Goal: Task Accomplishment & Management: Use online tool/utility

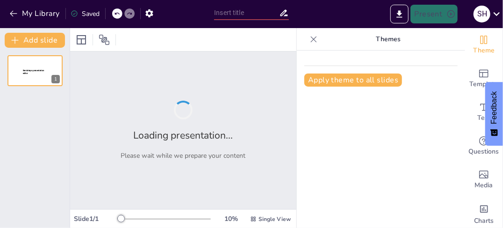
type input "Descubriendo el Ecosistema de los Paramós: Un Viaje Único"
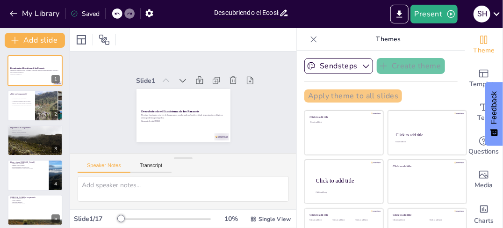
checkbox input "true"
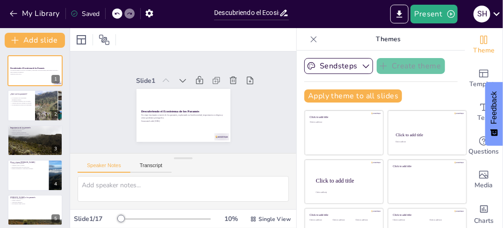
checkbox input "true"
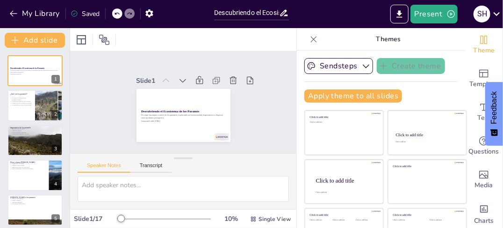
checkbox input "true"
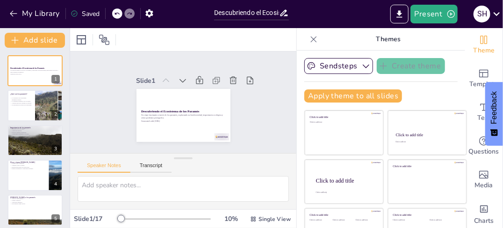
checkbox input "true"
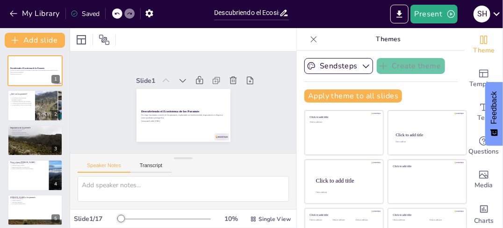
checkbox input "true"
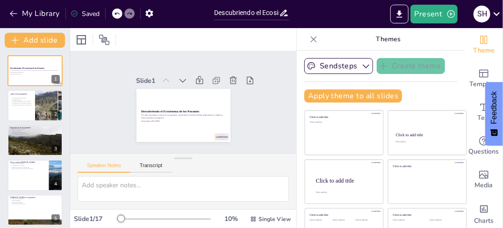
click at [311, 39] on icon at bounding box center [314, 39] width 6 height 6
checkbox input "true"
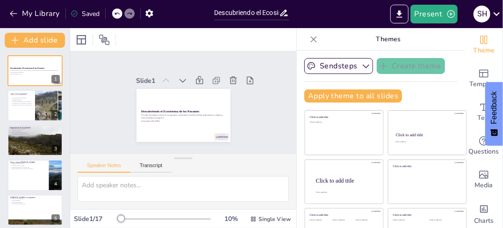
checkbox input "true"
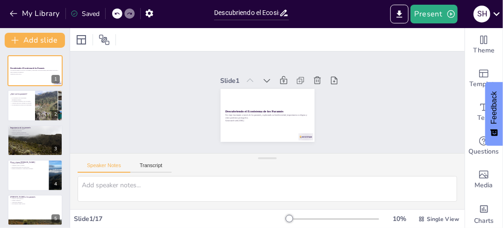
checkbox input "true"
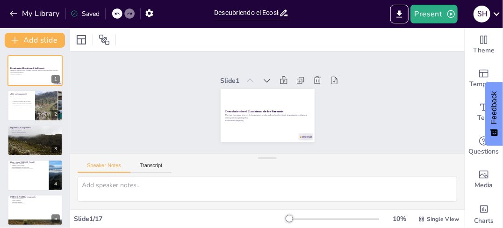
checkbox input "true"
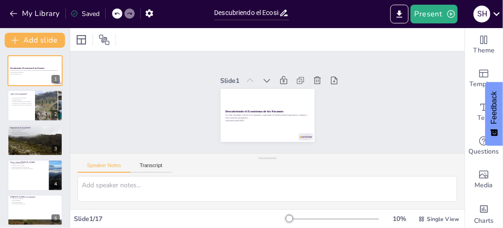
checkbox input "true"
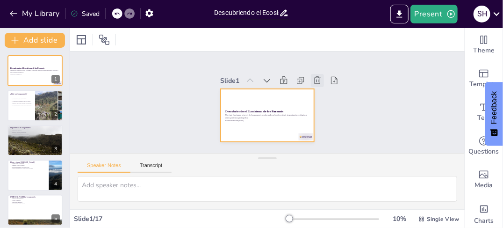
checkbox input "true"
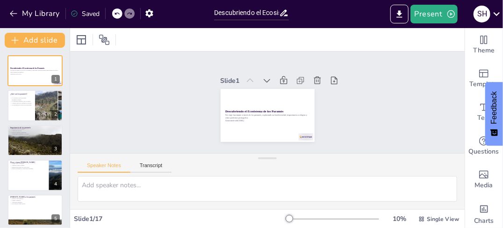
checkbox input "true"
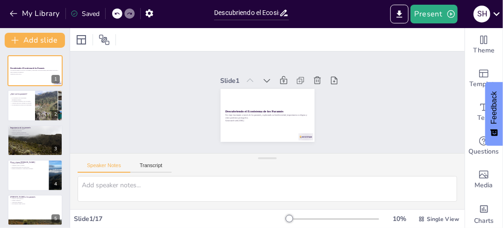
checkbox input "true"
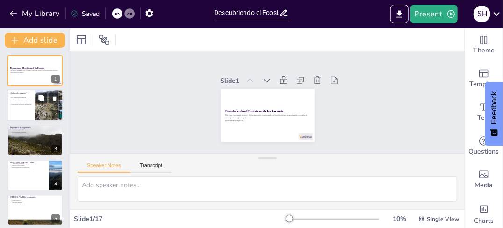
checkbox input "true"
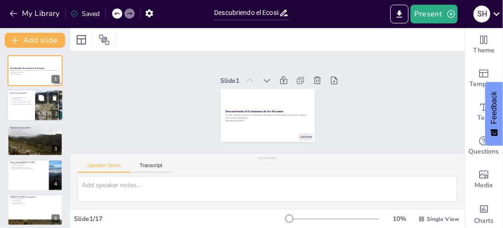
checkbox input "true"
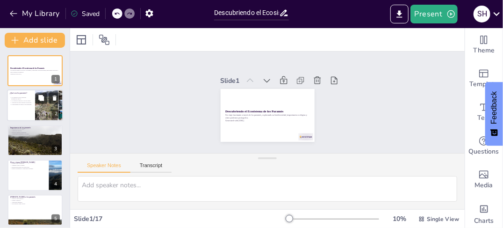
click at [29, 109] on div at bounding box center [35, 106] width 56 height 32
type textarea "Los paramós, siendo ecosistemas montañosos, poseen características que los hace…"
checkbox input "true"
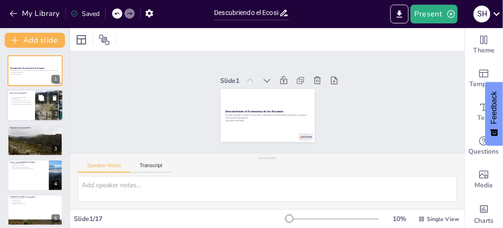
checkbox input "true"
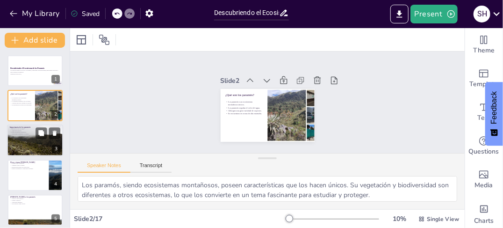
checkbox input "true"
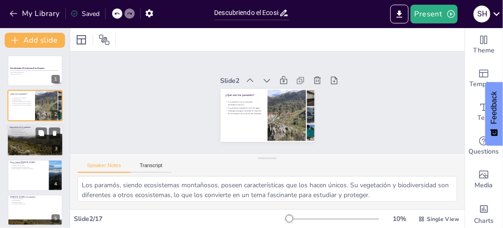
checkbox input "true"
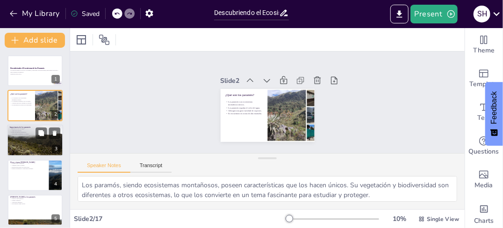
checkbox input "true"
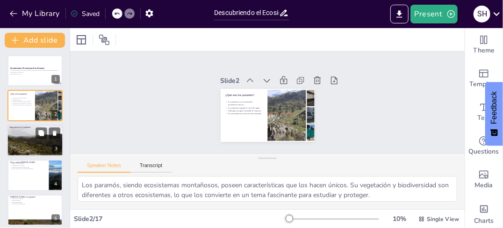
checkbox input "true"
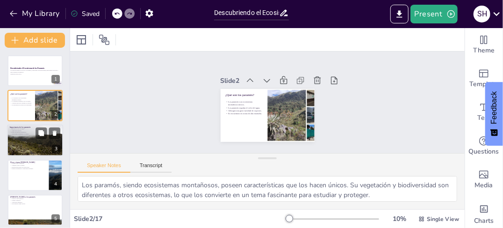
checkbox input "true"
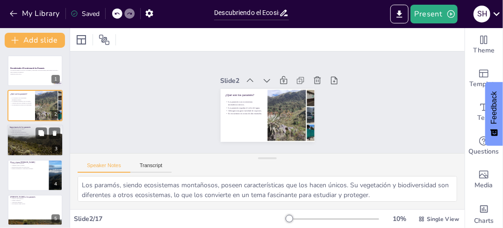
checkbox input "true"
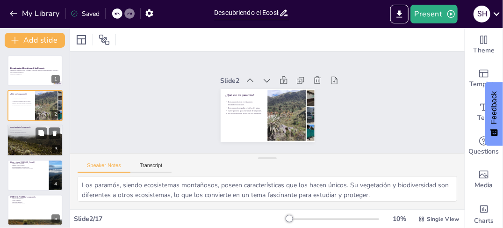
checkbox input "true"
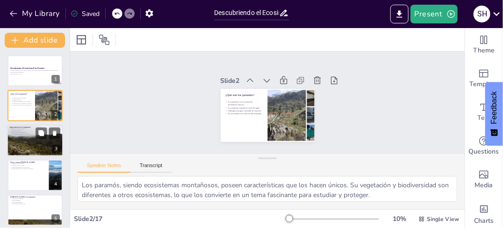
click at [31, 134] on p "Vitales para el equilibrio ecológico." at bounding box center [35, 134] width 51 height 2
type textarea "La regulación del ciclo del agua por parte de los paramós es esencial para aseg…"
checkbox input "true"
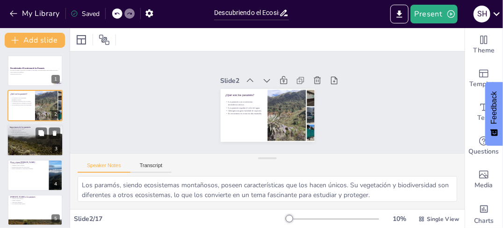
checkbox input "true"
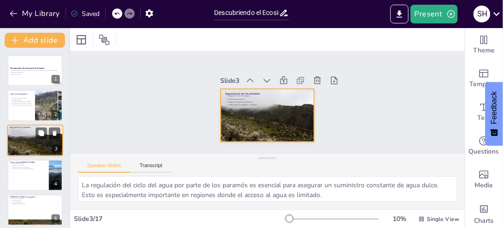
scroll to position [2, 0]
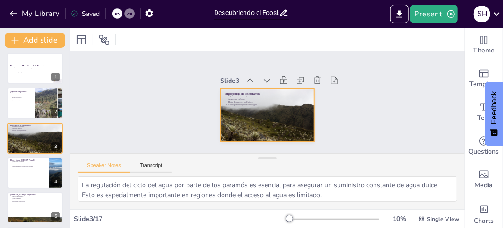
checkbox input "true"
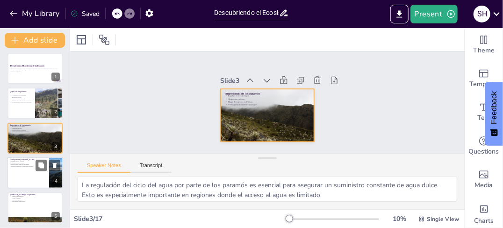
checkbox input "true"
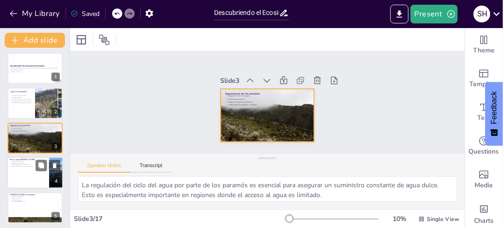
checkbox input "true"
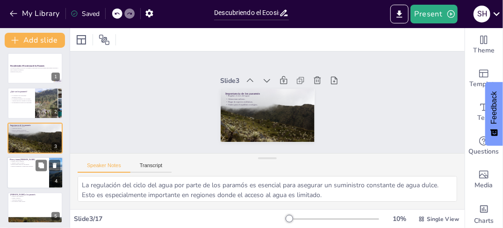
click at [29, 158] on p "Flora y fauna del [PERSON_NAME]" at bounding box center [28, 159] width 36 height 3
type textarea "El frailejón es una planta emblemática de los paramós, adaptada a las condicion…"
checkbox input "true"
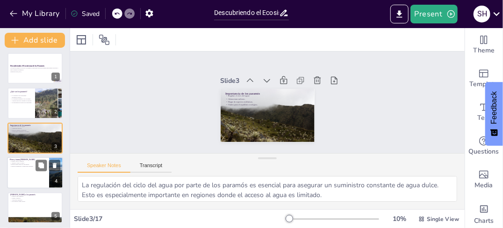
checkbox input "true"
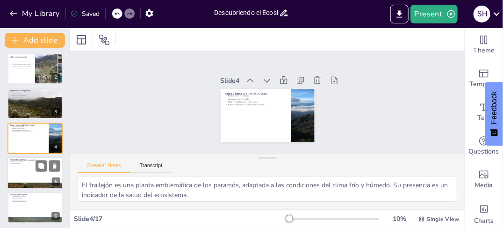
checkbox input "true"
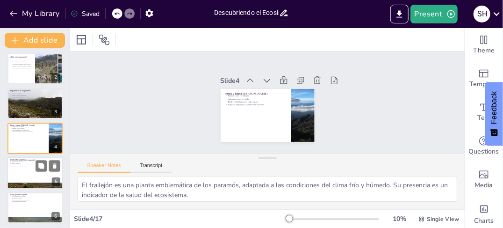
checkbox input "true"
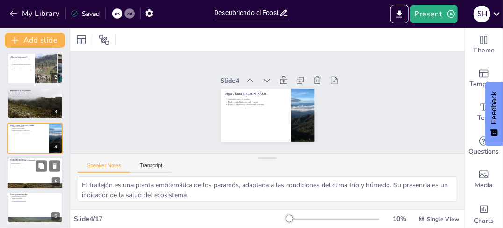
checkbox input "true"
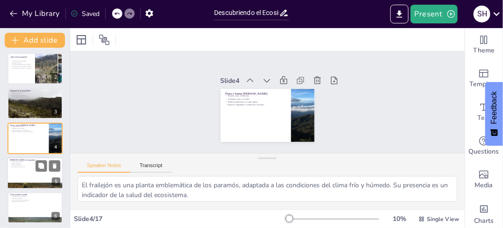
checkbox input "true"
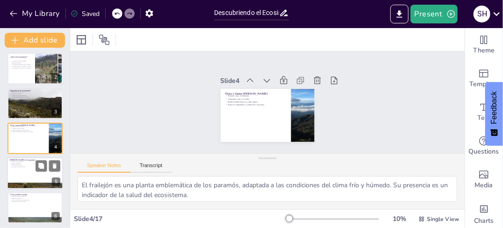
checkbox input "true"
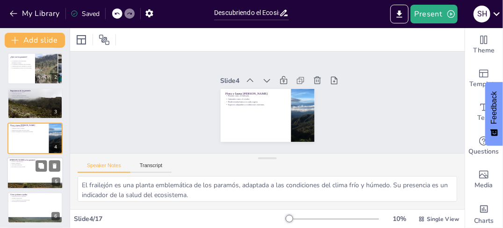
checkbox input "true"
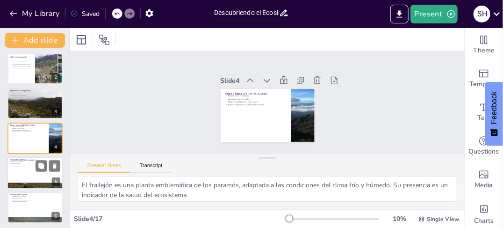
checkbox input "true"
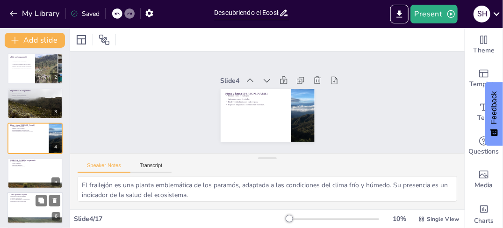
checkbox input "true"
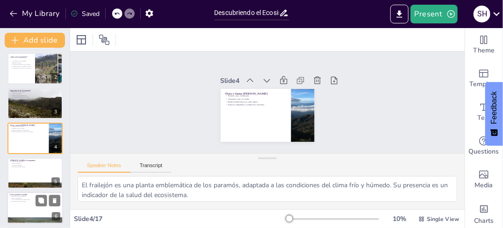
checkbox input "true"
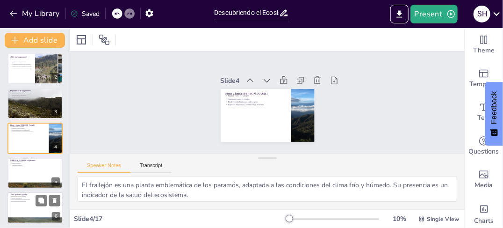
click at [23, 195] on p "Educación sobre los paramós." at bounding box center [35, 196] width 51 height 2
type textarea "La educación es fundamental para crear conciencia sobre la importancia de los p…"
checkbox input "true"
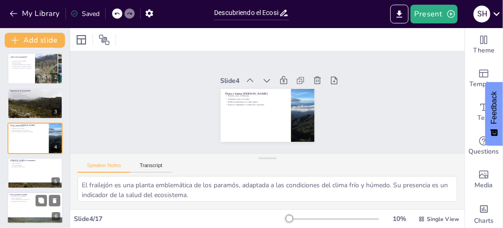
checkbox input "true"
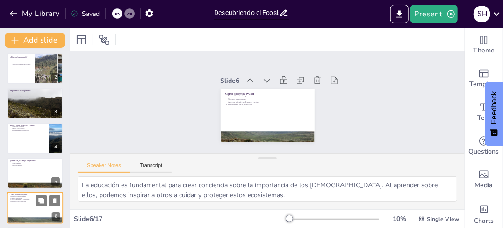
scroll to position [107, 0]
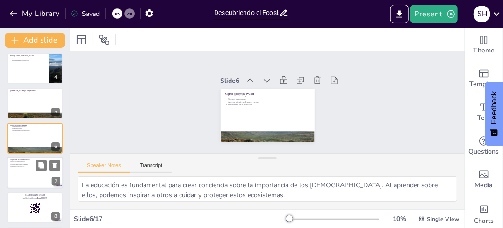
checkbox input "true"
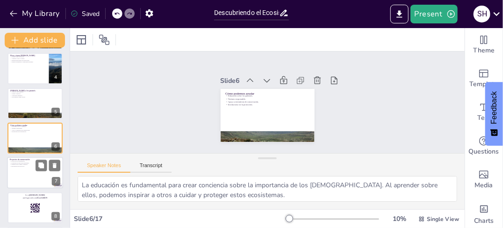
checkbox input "true"
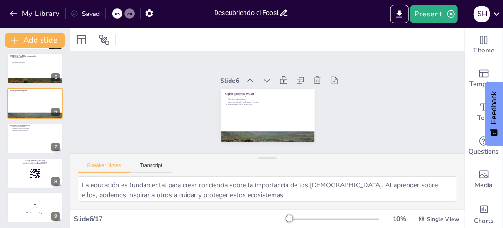
scroll to position [119, 0]
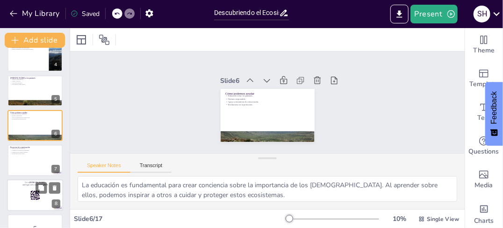
click at [16, 195] on div at bounding box center [35, 195] width 56 height 32
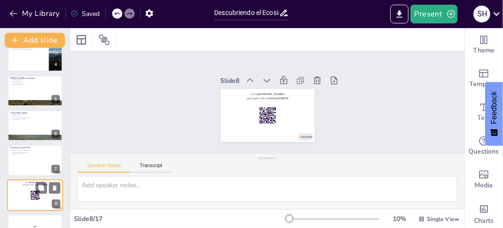
scroll to position [176, 0]
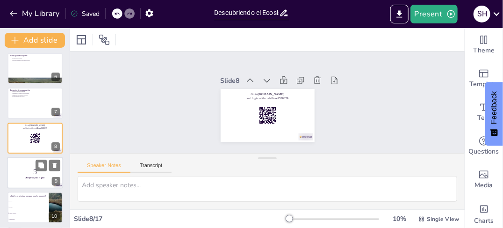
click at [29, 177] on strong "¡Prepárate para el quiz!" at bounding box center [34, 178] width 19 height 2
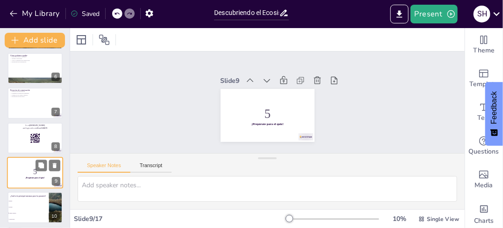
scroll to position [211, 0]
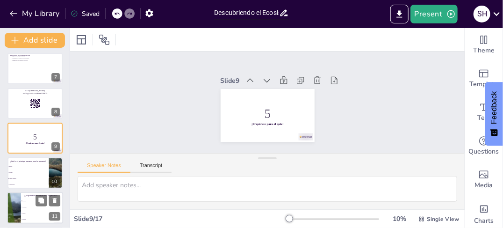
click at [20, 180] on li "Cambio climático" at bounding box center [28, 178] width 42 height 6
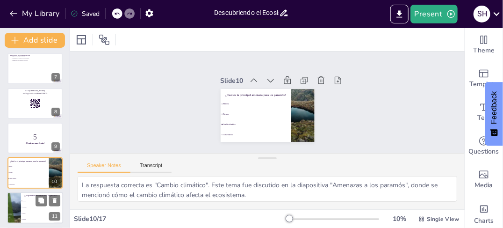
scroll to position [246, 0]
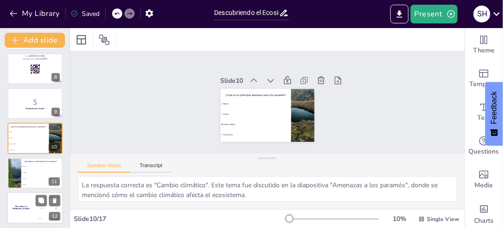
click at [19, 179] on div at bounding box center [14, 173] width 55 height 31
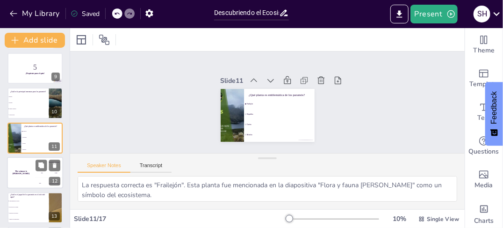
click at [19, 181] on div "The winner is Niels 🏆" at bounding box center [21, 173] width 28 height 32
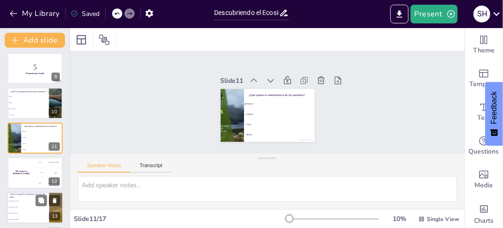
scroll to position [315, 0]
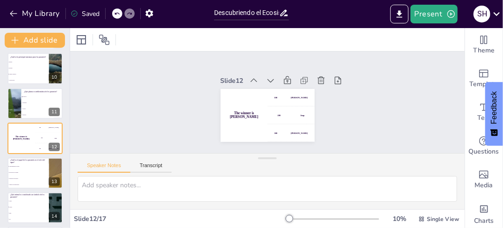
click at [18, 190] on div "Descubriendo el Ecosistema de los Paramós Un viaje fascinante a través de los p…" at bounding box center [35, 34] width 70 height 588
click at [19, 182] on li "Aumento de temperatura" at bounding box center [28, 185] width 42 height 6
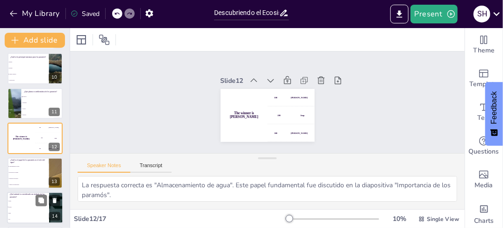
scroll to position [350, 0]
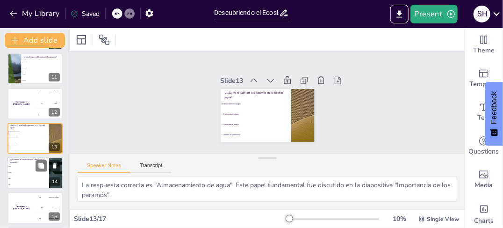
click at [20, 184] on span "Oso" at bounding box center [28, 184] width 40 height 1
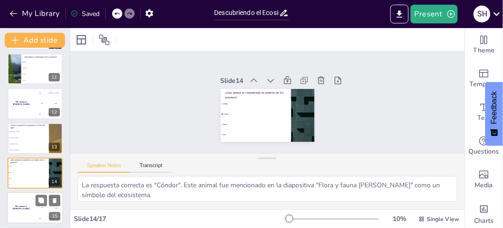
scroll to position [385, 0]
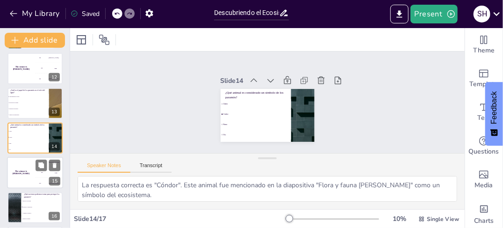
click at [19, 181] on div "The winner is Niels 🏆" at bounding box center [21, 173] width 28 height 32
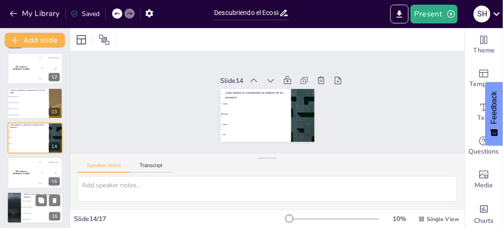
scroll to position [420, 0]
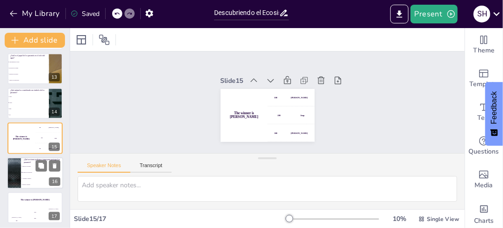
click at [17, 181] on div at bounding box center [14, 173] width 56 height 32
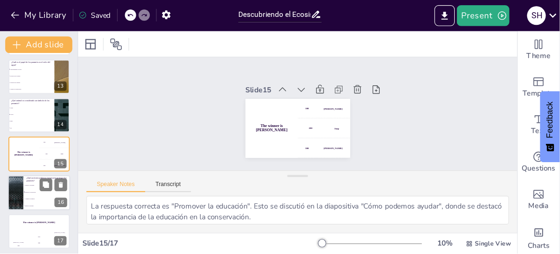
scroll to position [423, 0]
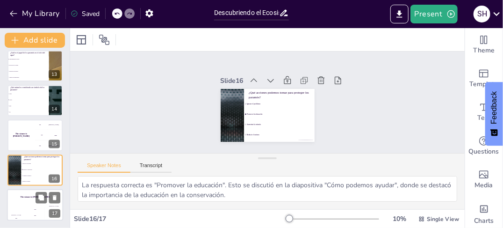
click at [15, 192] on div "The winner is Niels 🏆" at bounding box center [35, 197] width 56 height 16
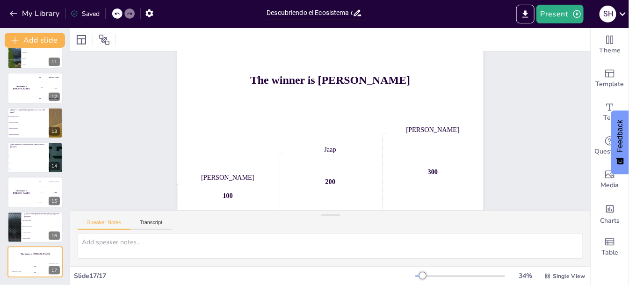
scroll to position [49, 0]
click at [29, 155] on li "Cóndor" at bounding box center [28, 157] width 42 height 6
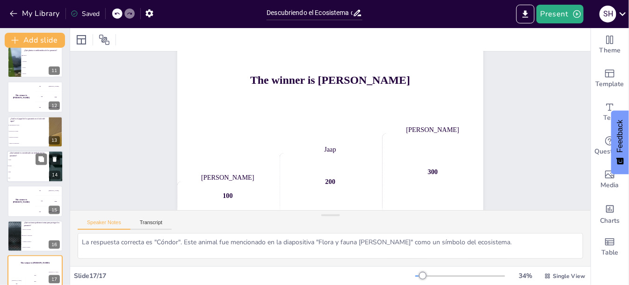
scroll to position [0, 0]
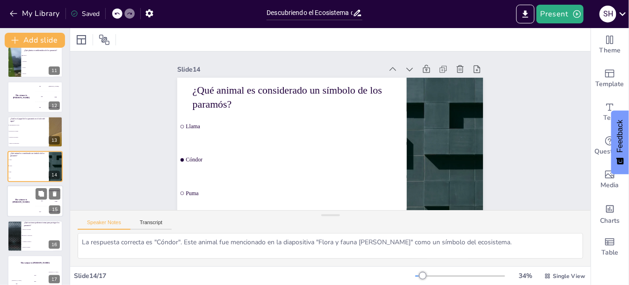
click at [22, 191] on div "The winner is Niels 🏆" at bounding box center [21, 202] width 28 height 32
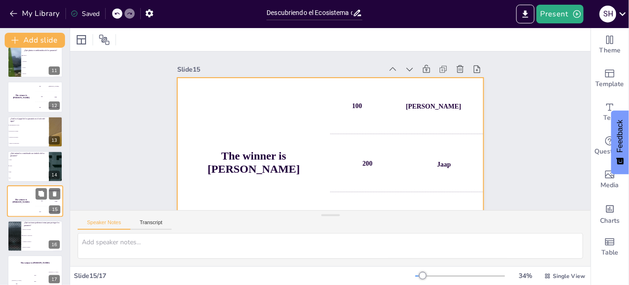
scroll to position [365, 0]
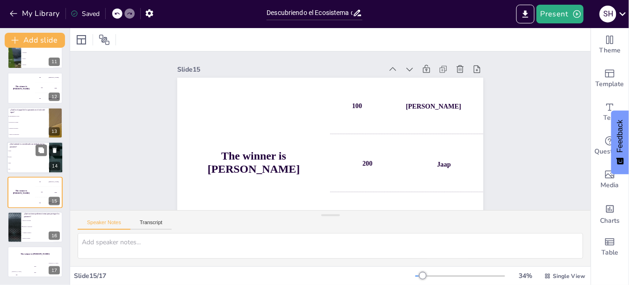
click at [23, 166] on li "Oso" at bounding box center [28, 169] width 42 height 6
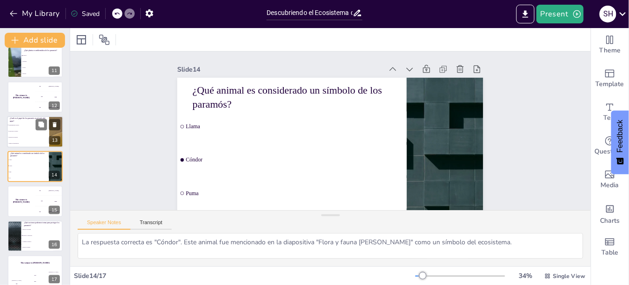
click at [24, 137] on span "Generación de energía" at bounding box center [28, 137] width 40 height 1
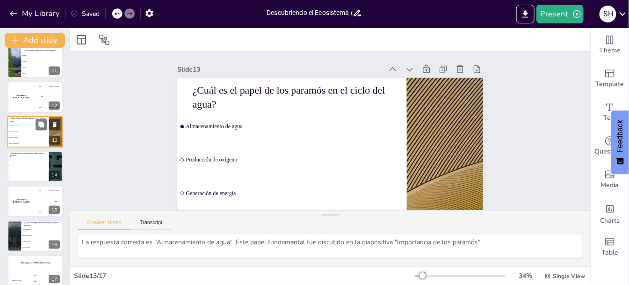
scroll to position [321, 0]
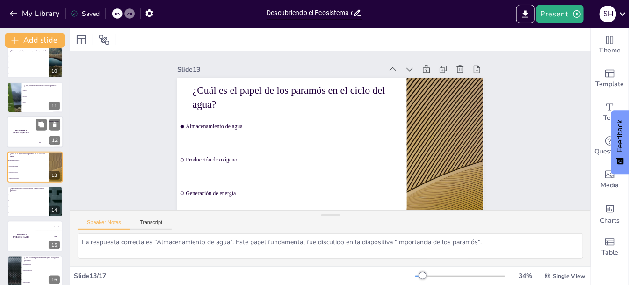
click at [24, 131] on h4 "The winner is Niels 🏆" at bounding box center [21, 132] width 28 height 5
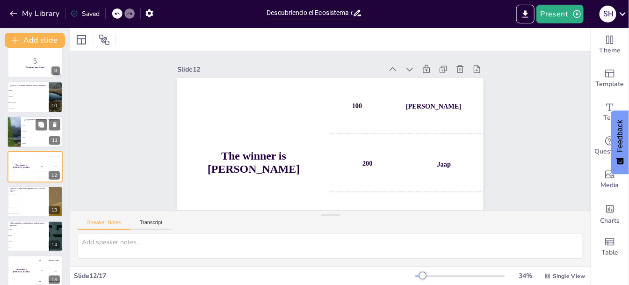
click at [22, 122] on li "Frailejón" at bounding box center [42, 125] width 42 height 6
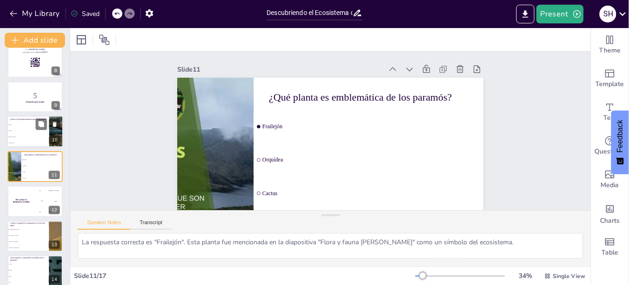
click at [23, 122] on li "Minería" at bounding box center [28, 125] width 42 height 6
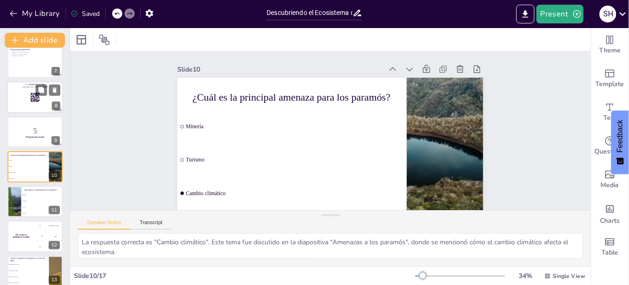
click at [25, 104] on div at bounding box center [35, 97] width 56 height 32
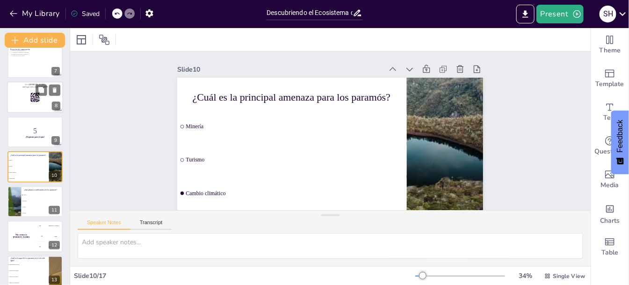
scroll to position [147, 0]
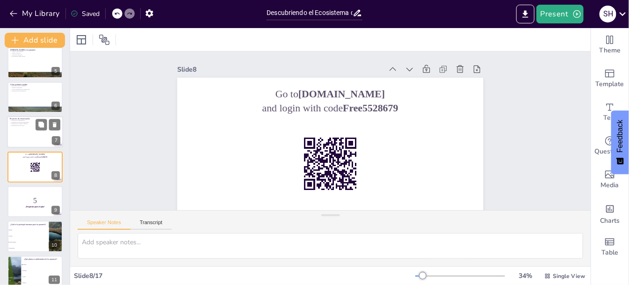
click at [28, 117] on p "Proyectos de conservación" at bounding box center [35, 118] width 51 height 3
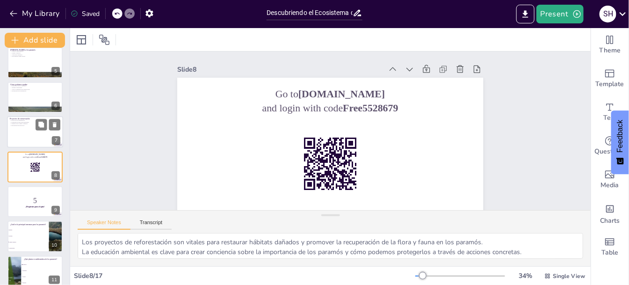
scroll to position [113, 0]
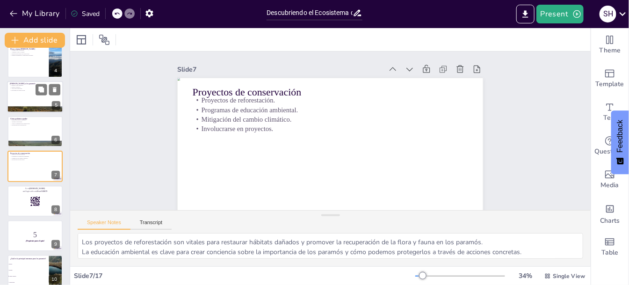
click at [27, 107] on div at bounding box center [35, 110] width 56 height 32
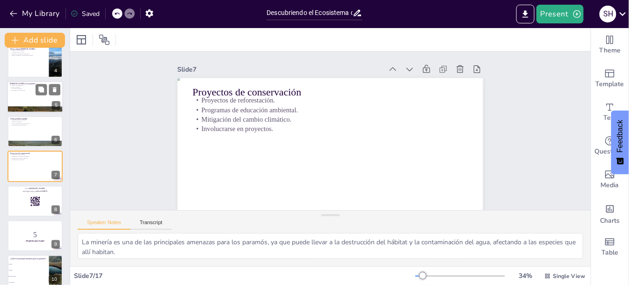
scroll to position [44, 0]
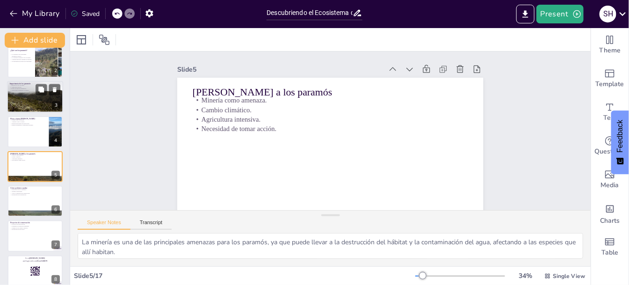
click at [26, 112] on div "Importancia de los paramós Regulan el ciclo del agua. Almacenan carbono. Hogar …" at bounding box center [35, 97] width 56 height 32
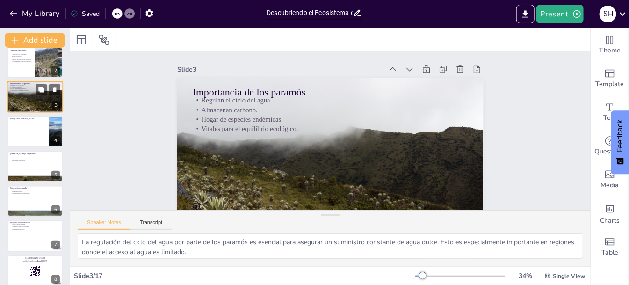
scroll to position [0, 0]
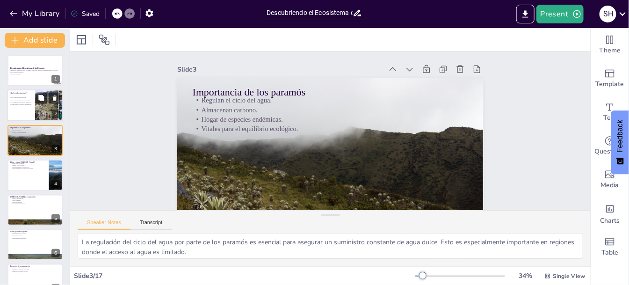
click at [26, 109] on div at bounding box center [35, 106] width 56 height 32
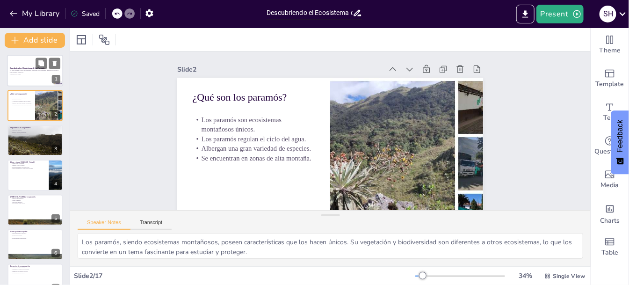
click at [29, 76] on div at bounding box center [35, 71] width 56 height 32
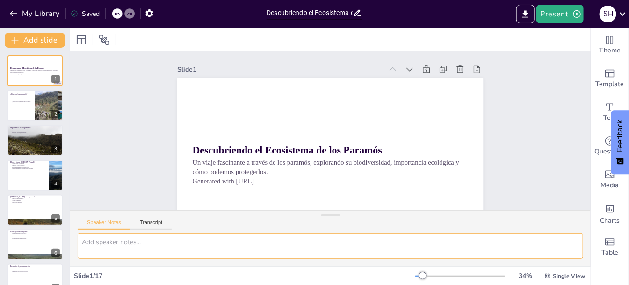
click at [117, 227] on textarea at bounding box center [331, 246] width 506 height 26
click at [153, 220] on button "Transcript" at bounding box center [152, 224] width 42 height 10
click at [118, 222] on button "Speaker Notes" at bounding box center [104, 224] width 53 height 10
click at [159, 227] on textarea "las plantas de los paramos" at bounding box center [331, 246] width 506 height 26
click at [180, 227] on textarea "las plantas de los paramos" at bounding box center [331, 246] width 506 height 26
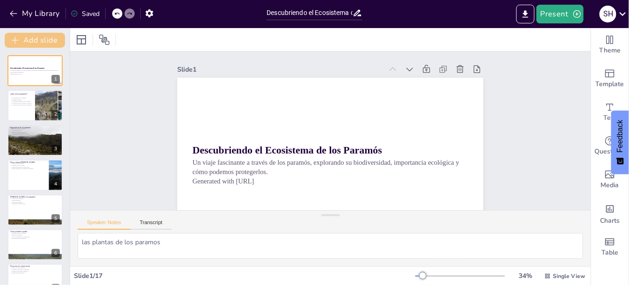
click at [49, 40] on button "Add slide" at bounding box center [35, 40] width 60 height 15
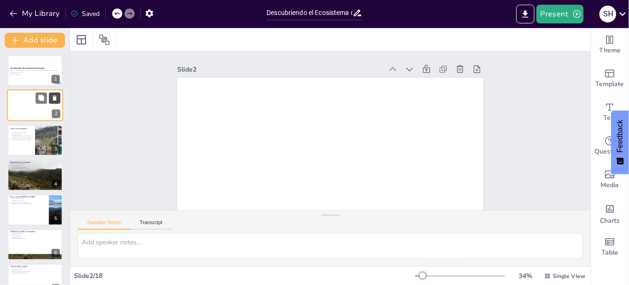
click at [55, 98] on icon at bounding box center [55, 98] width 4 height 5
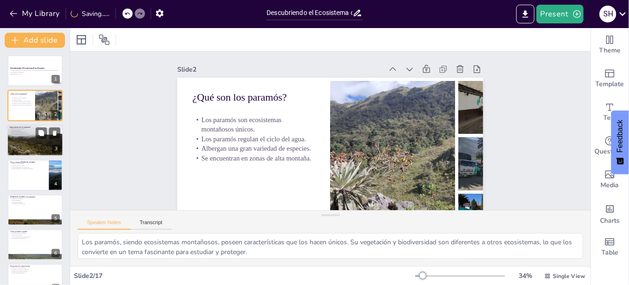
click at [31, 135] on div at bounding box center [35, 140] width 56 height 33
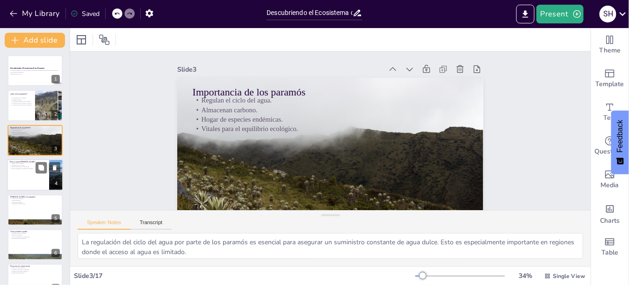
click at [26, 168] on p "Especies adaptadas a condiciones extremas." at bounding box center [28, 169] width 36 height 2
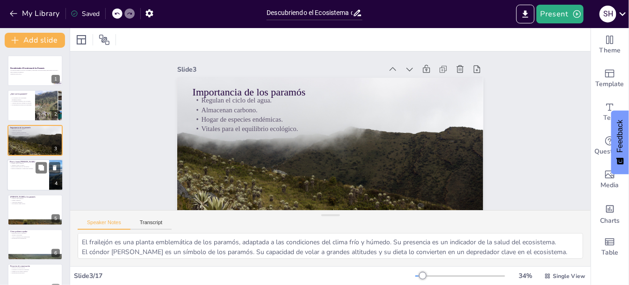
scroll to position [8, 0]
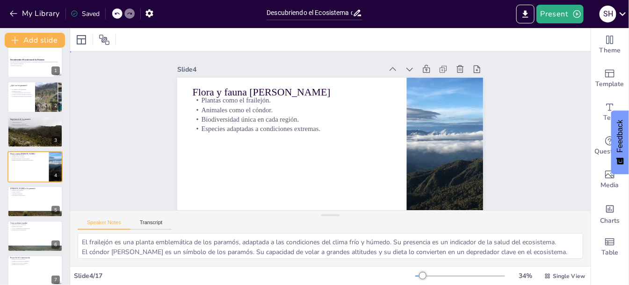
click at [111, 138] on div "Slide 1 Descubriendo el Ecosistema de los Paramós Un viaje fascinante a través …" at bounding box center [330, 150] width 521 height 198
click at [503, 12] on icon "Export to PowerPoint" at bounding box center [526, 14] width 10 height 10
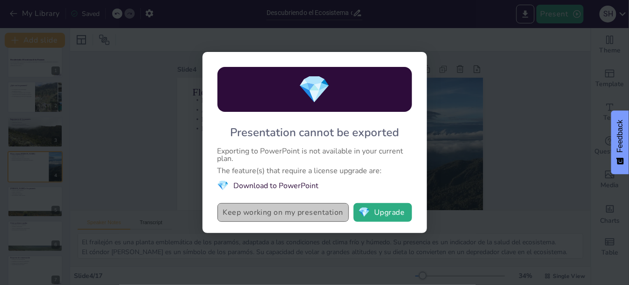
click at [329, 211] on button "Keep working on my presentation" at bounding box center [283, 212] width 131 height 19
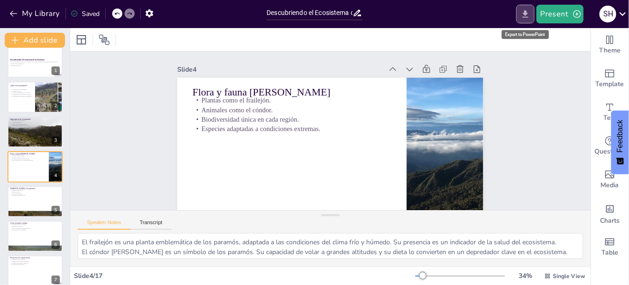
click at [503, 9] on icon "Export to PowerPoint" at bounding box center [526, 14] width 10 height 10
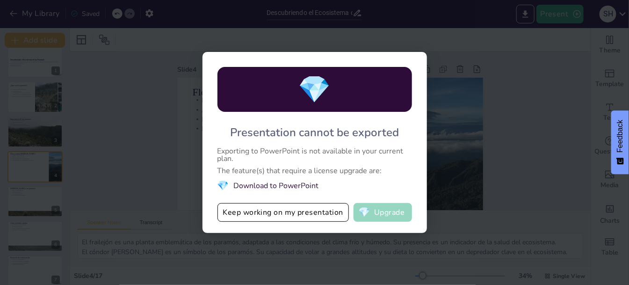
click at [380, 207] on button "💎 Upgrade" at bounding box center [383, 212] width 58 height 19
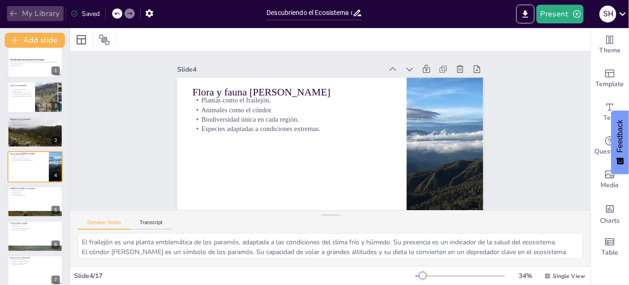
click at [35, 12] on button "My Library" at bounding box center [35, 13] width 57 height 15
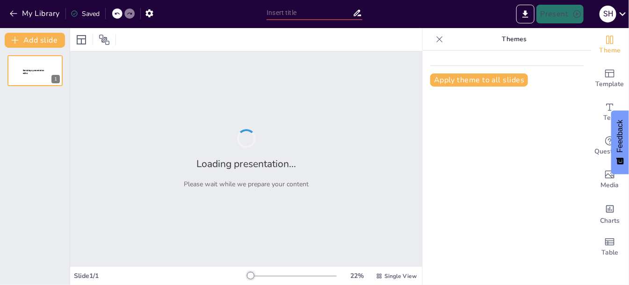
type input "Descubriendo el Ecosistema de los Paramós: Un Viaje Único"
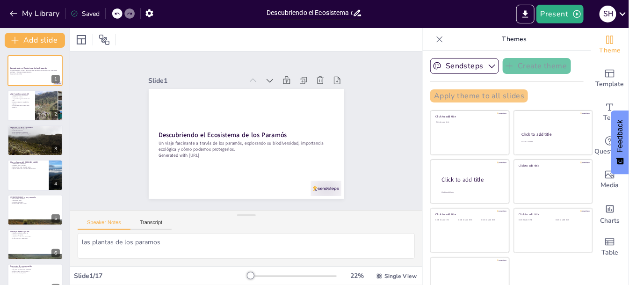
checkbox input "true"
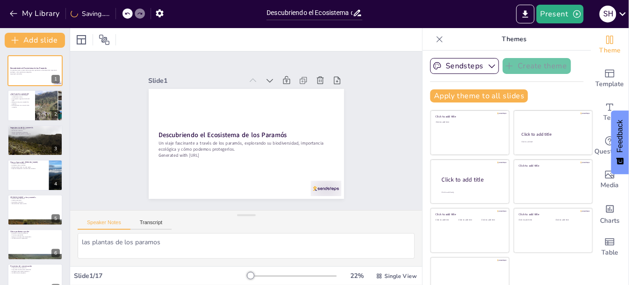
checkbox input "true"
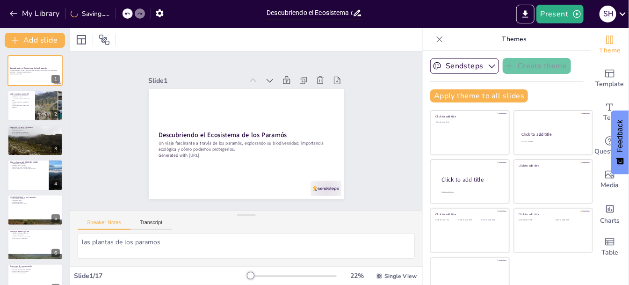
checkbox input "true"
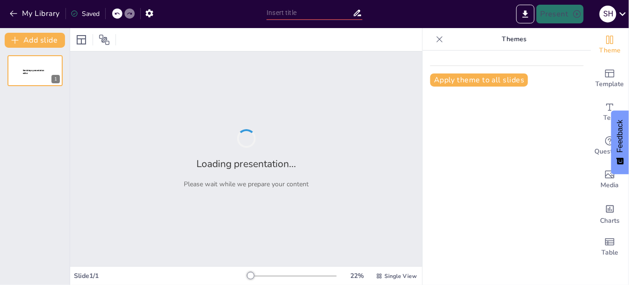
type input "Descubriendo el Ecosistema de los Paramós: Un Viaje Único"
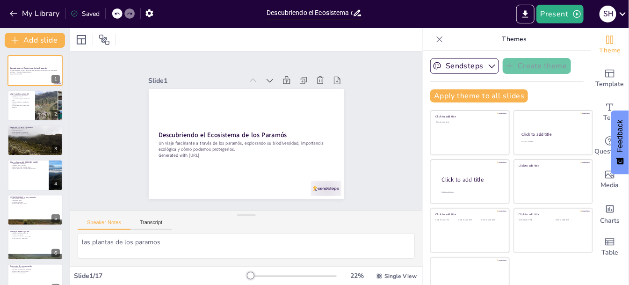
checkbox input "true"
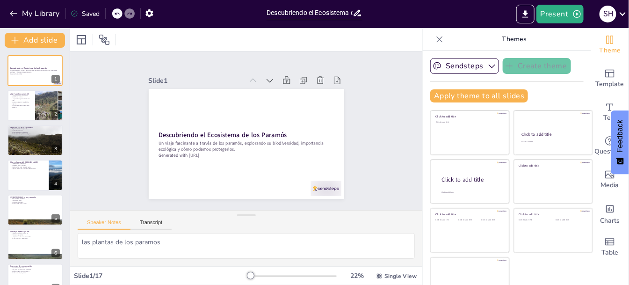
checkbox input "true"
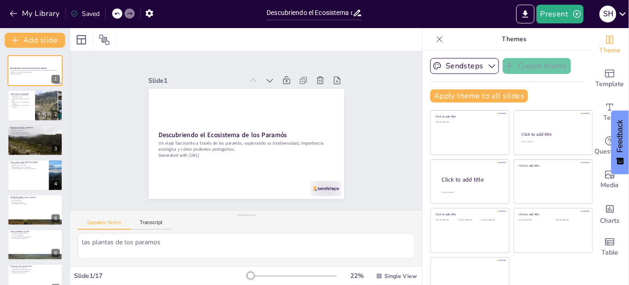
checkbox input "true"
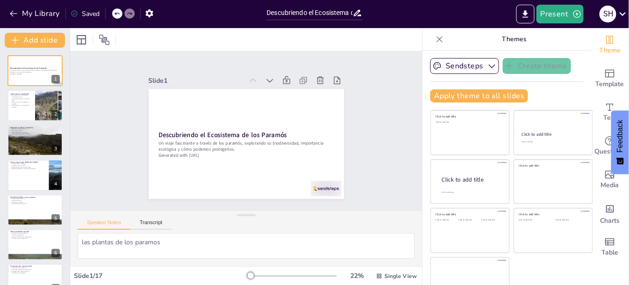
checkbox input "true"
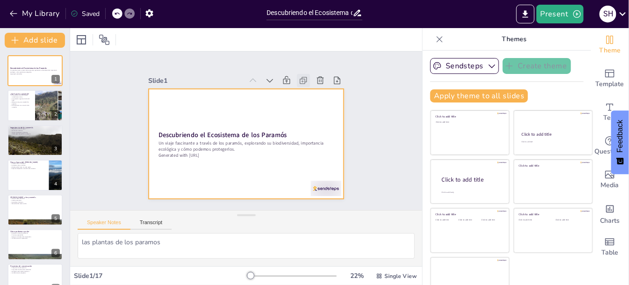
checkbox input "true"
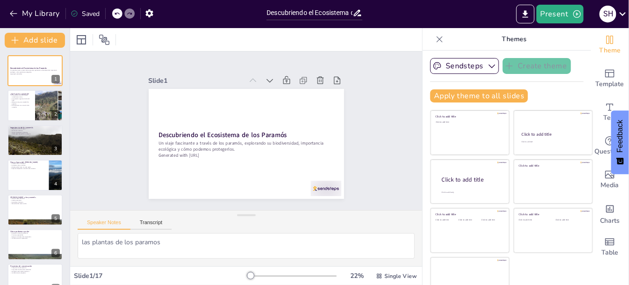
checkbox input "true"
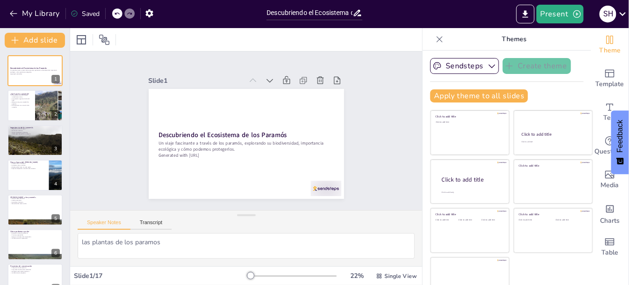
checkbox input "true"
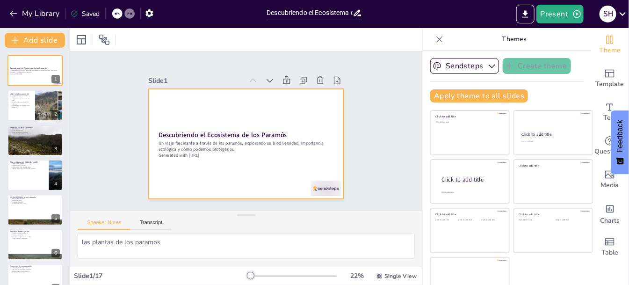
checkbox input "true"
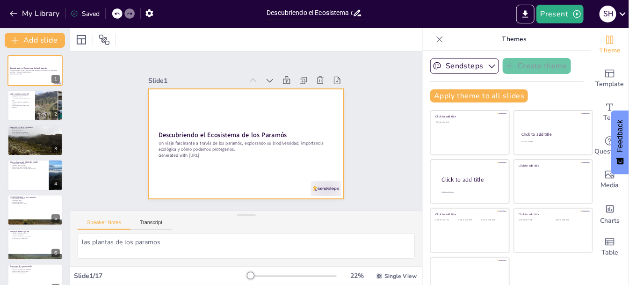
checkbox input "true"
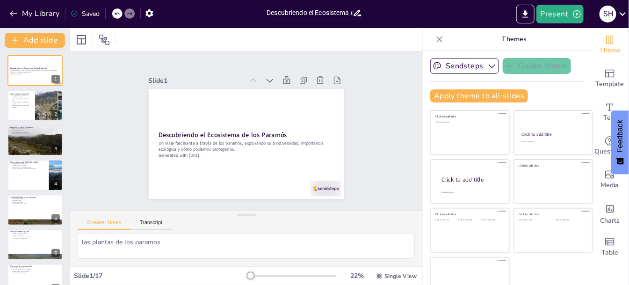
checkbox input "true"
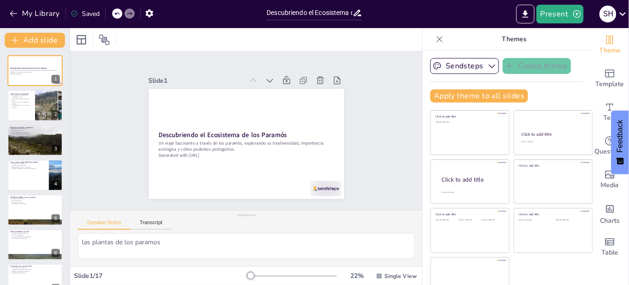
checkbox input "true"
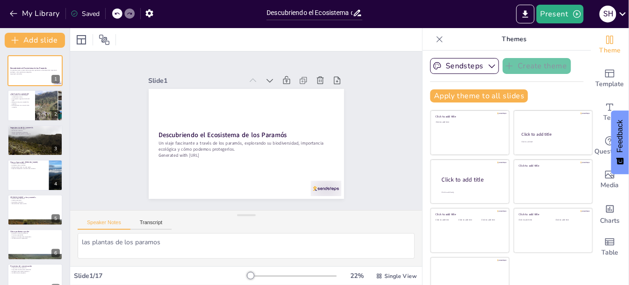
checkbox input "true"
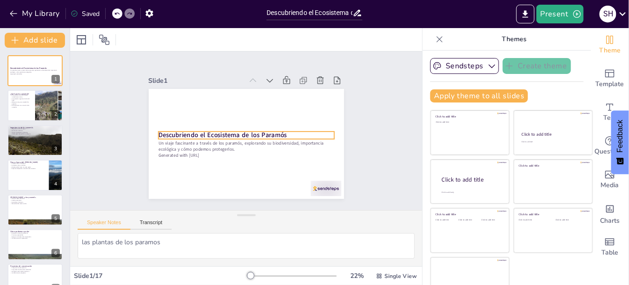
checkbox input "true"
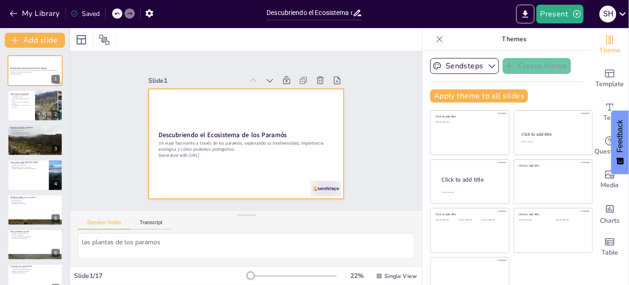
checkbox input "true"
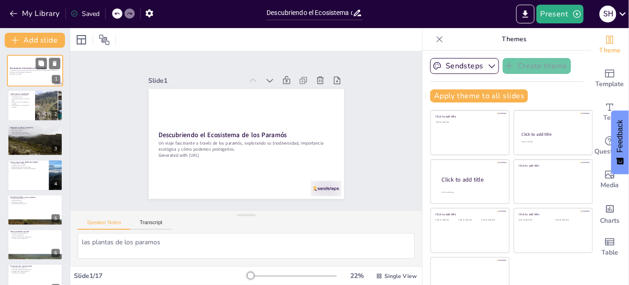
checkbox input "true"
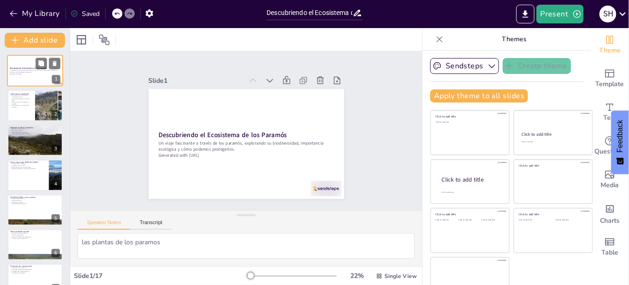
checkbox input "true"
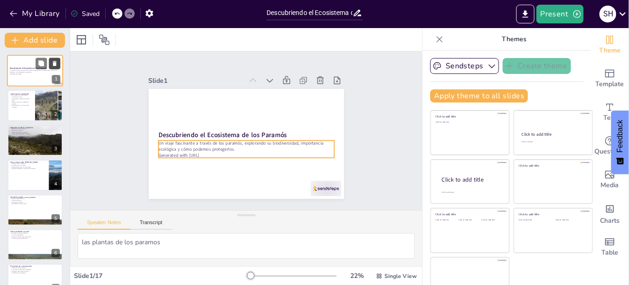
checkbox input "true"
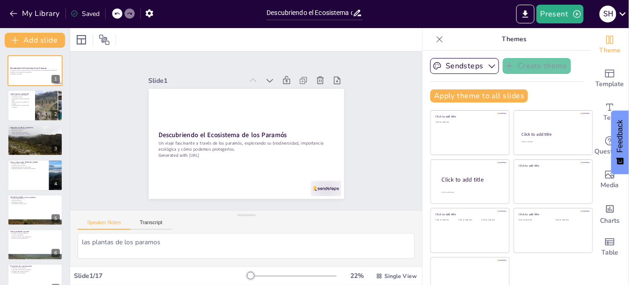
checkbox input "true"
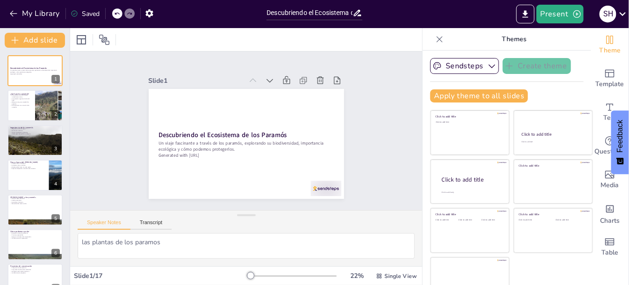
checkbox input "true"
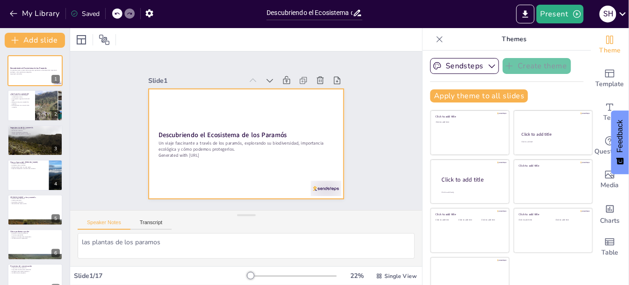
checkbox input "true"
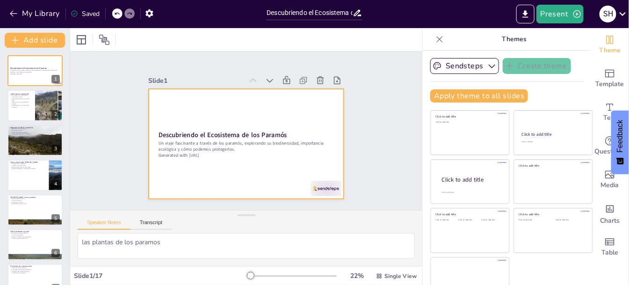
checkbox input "true"
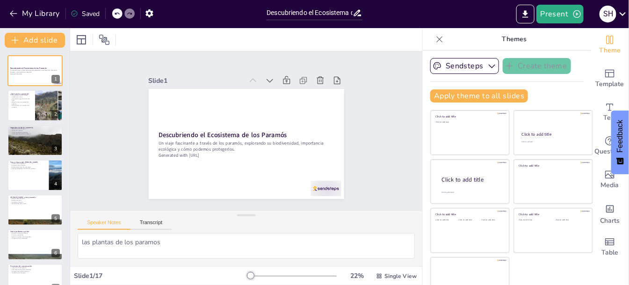
checkbox input "true"
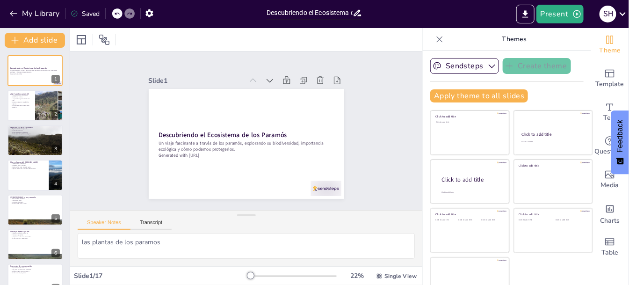
checkbox input "true"
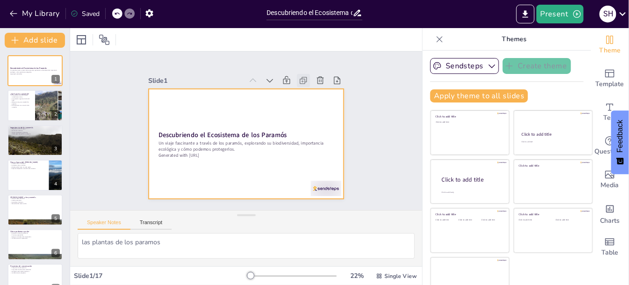
checkbox input "true"
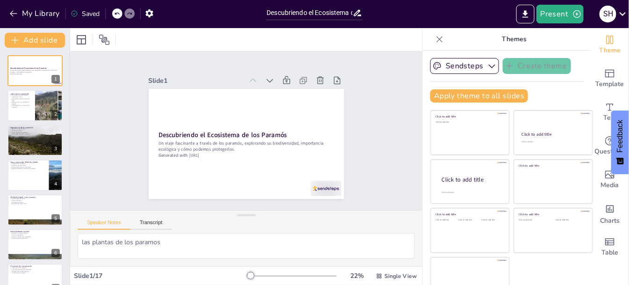
checkbox input "true"
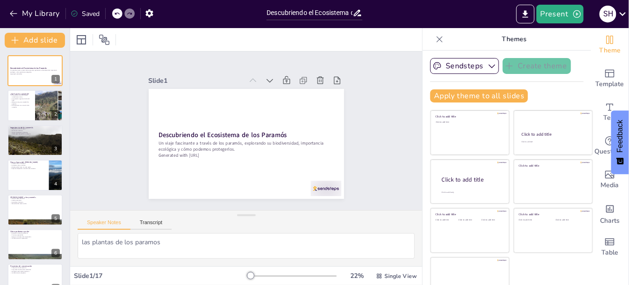
checkbox input "true"
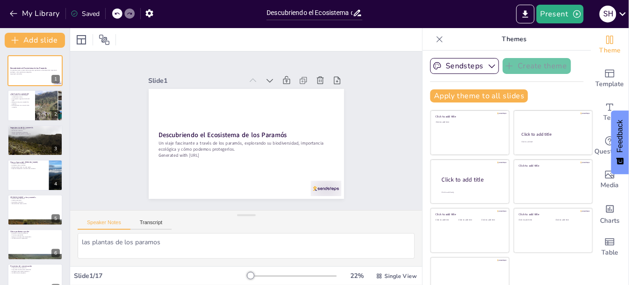
checkbox input "true"
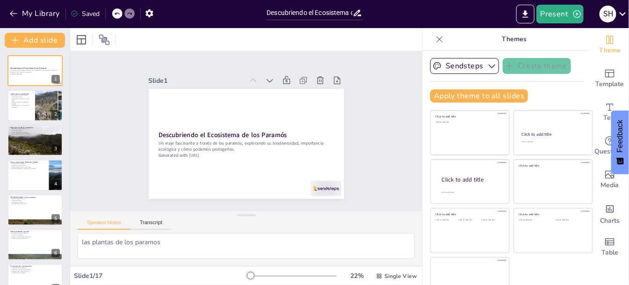
checkbox input "true"
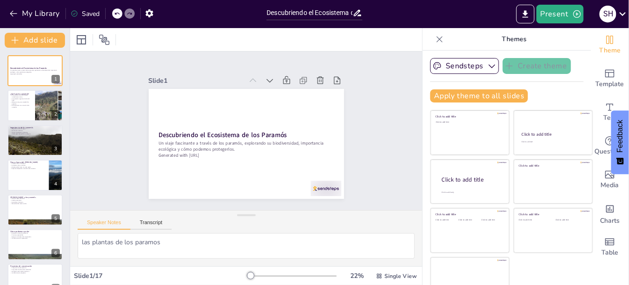
checkbox input "true"
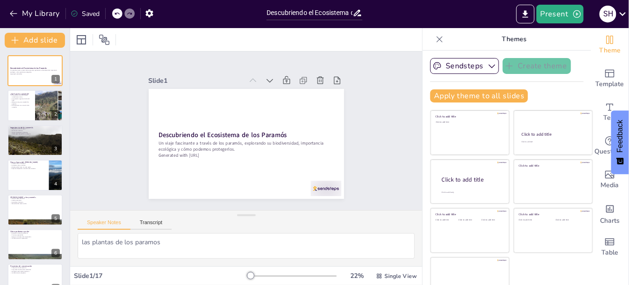
checkbox input "true"
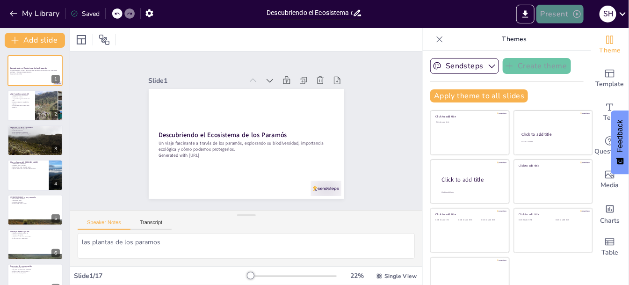
click at [564, 9] on button "Present" at bounding box center [560, 14] width 47 height 19
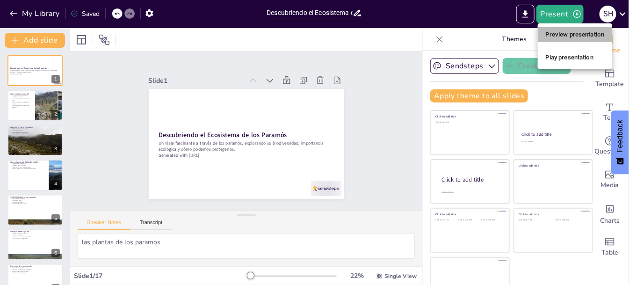
click at [552, 30] on li "Preview presentation" at bounding box center [575, 34] width 74 height 15
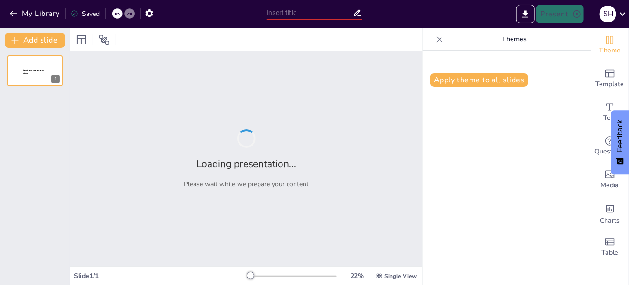
type input "Descubriendo el Ecosistema de los Paramós: Un Viaje Único"
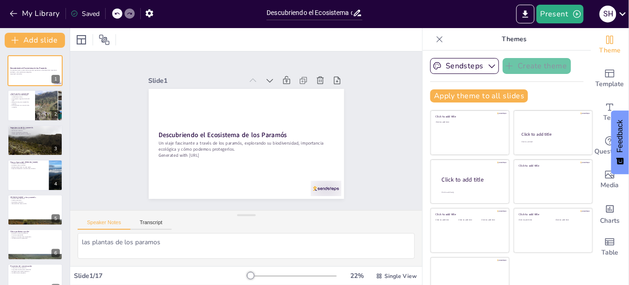
click at [550, 26] on div "Present S H" at bounding box center [498, 14] width 262 height 28
click at [553, 15] on button "Present" at bounding box center [560, 14] width 47 height 19
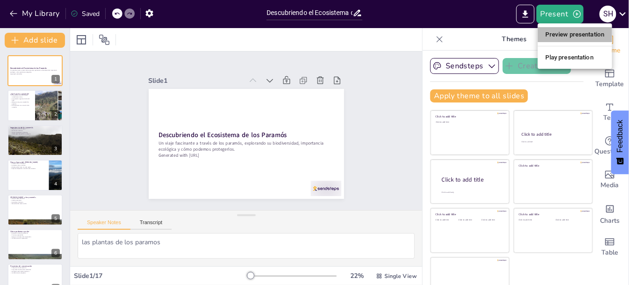
click at [546, 35] on li "Preview presentation" at bounding box center [575, 34] width 74 height 15
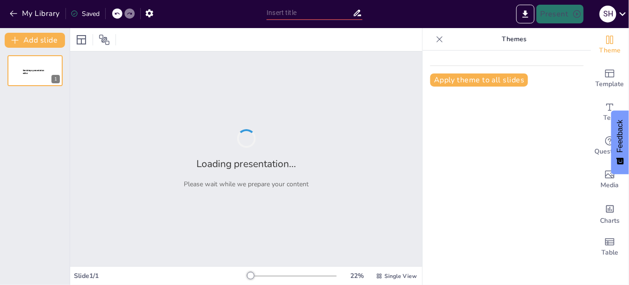
type input "Descubriendo el Ecosistema de los Paramós: Un Viaje Único"
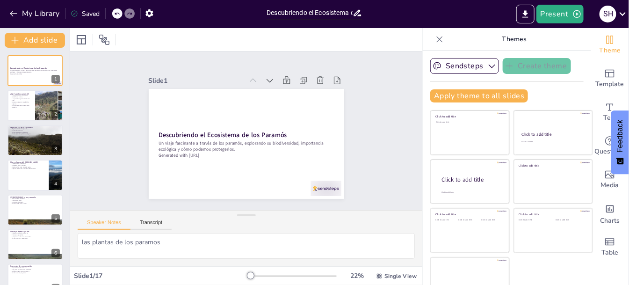
checkbox input "true"
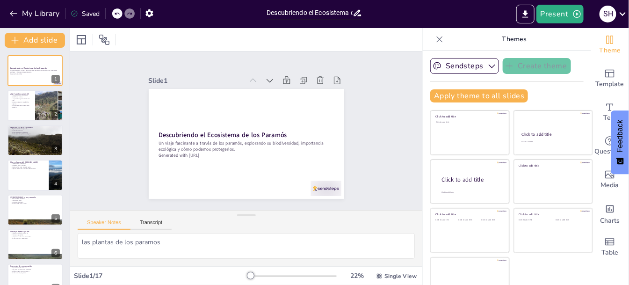
click at [437, 40] on icon at bounding box center [440, 39] width 6 height 6
checkbox input "true"
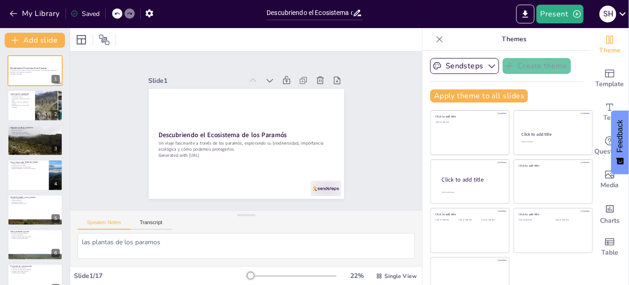
checkbox input "true"
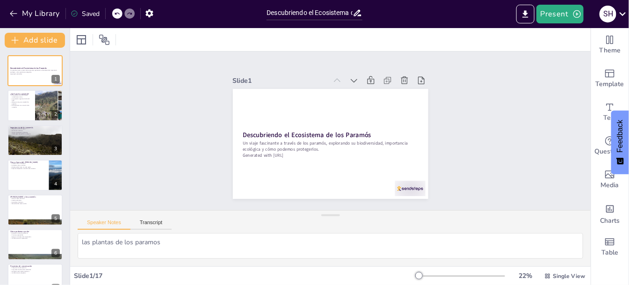
checkbox input "true"
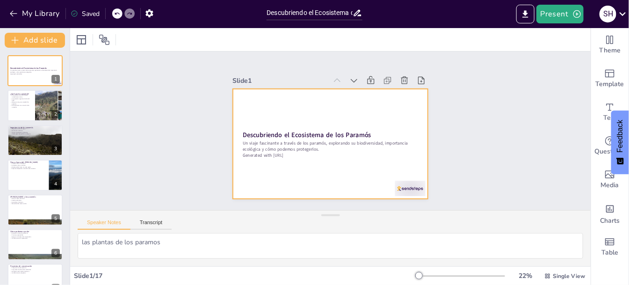
checkbox input "true"
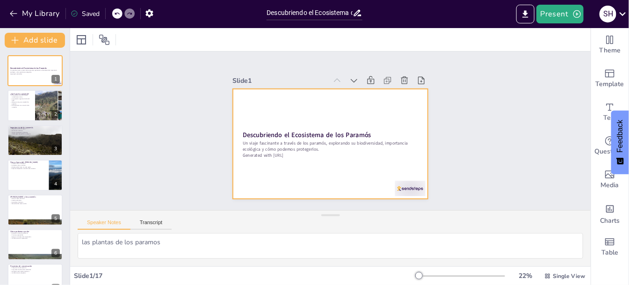
checkbox input "true"
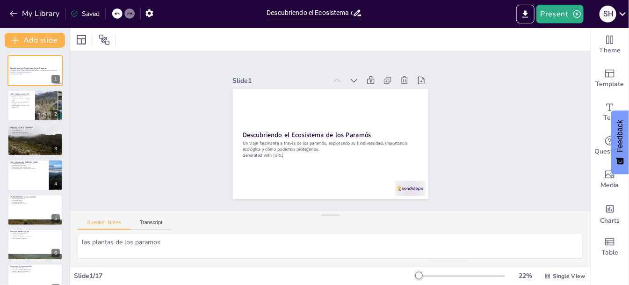
checkbox input "true"
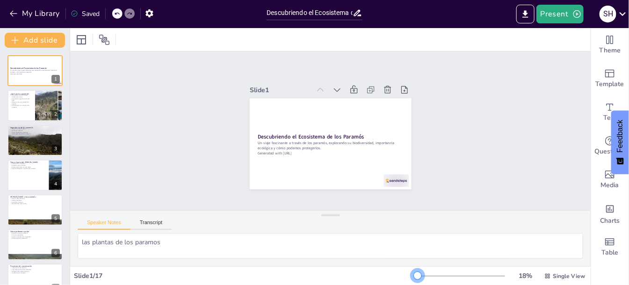
checkbox input "true"
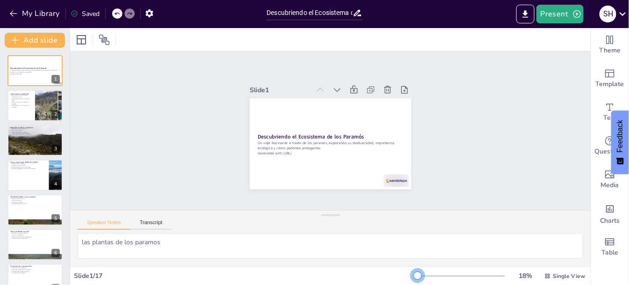
checkbox input "true"
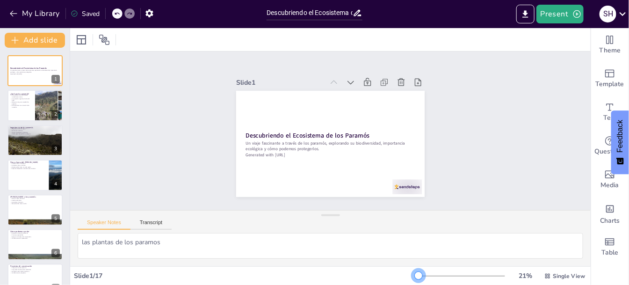
checkbox input "true"
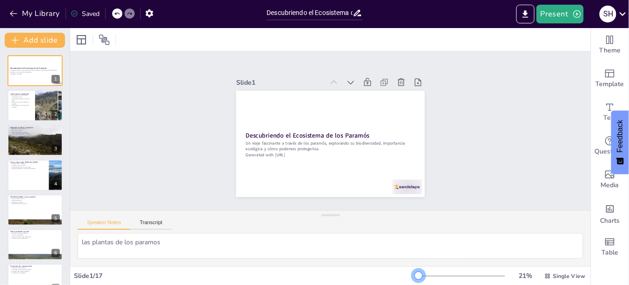
checkbox input "true"
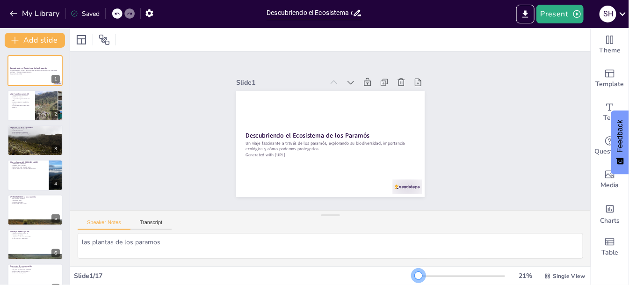
checkbox input "true"
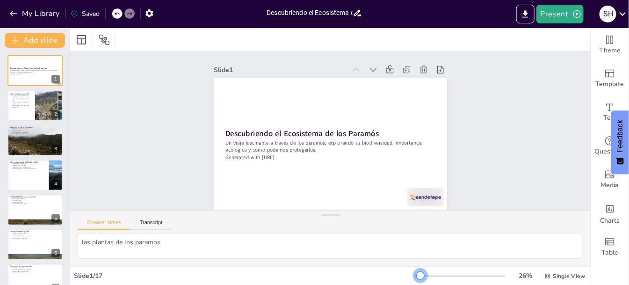
checkbox input "true"
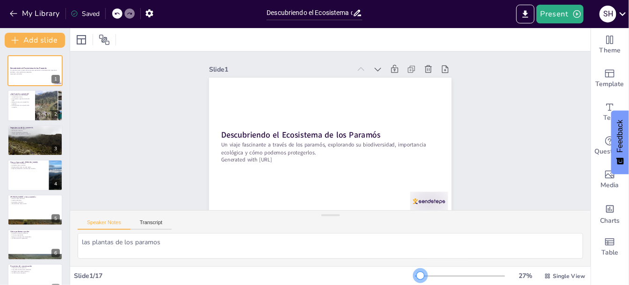
checkbox input "true"
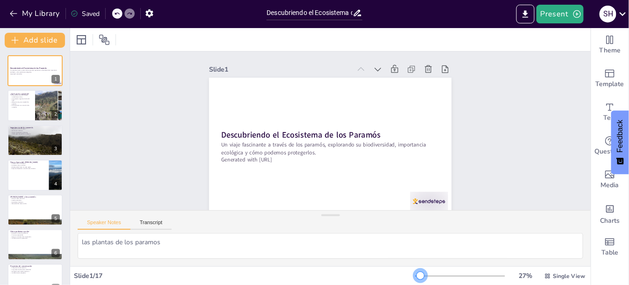
checkbox input "true"
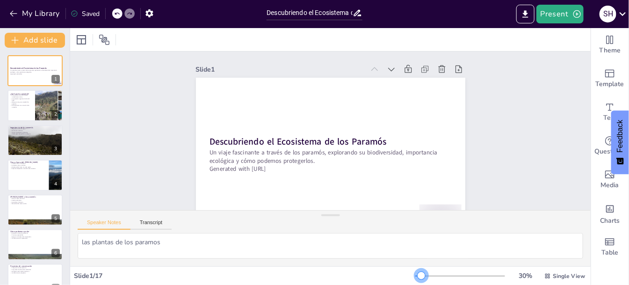
checkbox input "true"
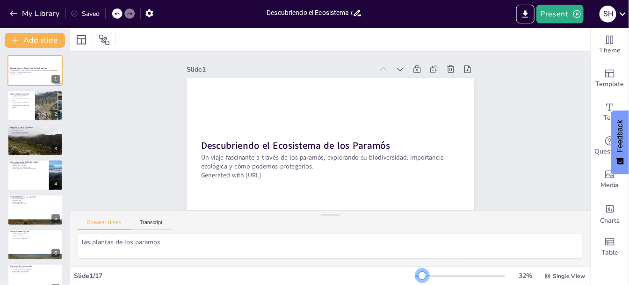
checkbox input "true"
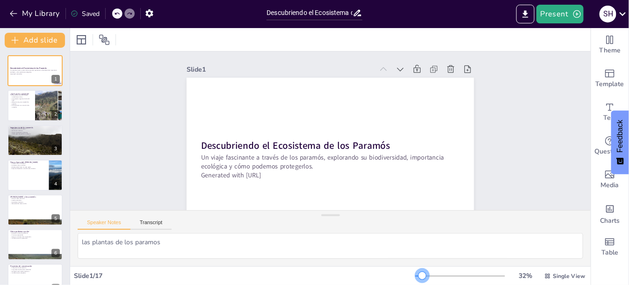
checkbox input "true"
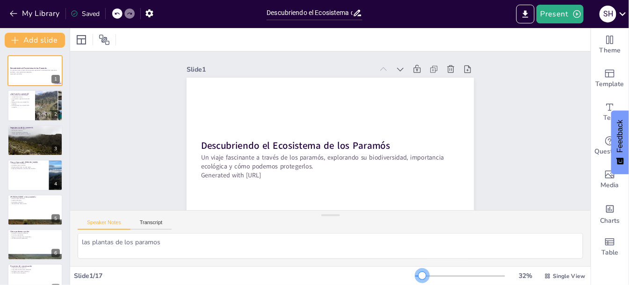
checkbox input "true"
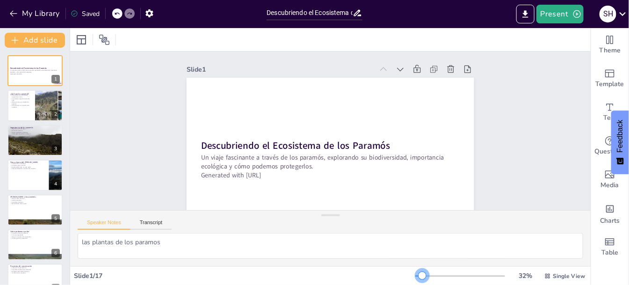
checkbox input "true"
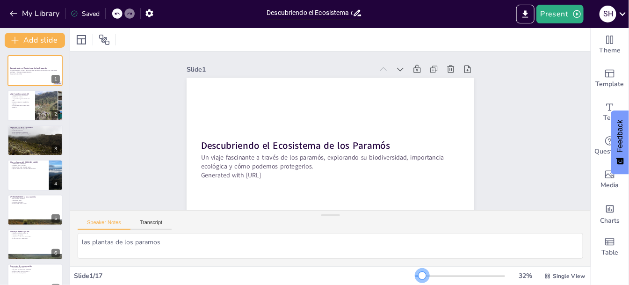
checkbox input "true"
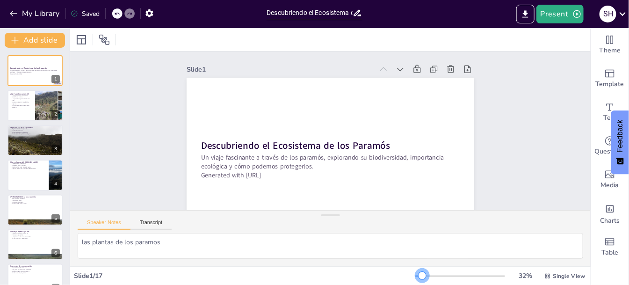
checkbox input "true"
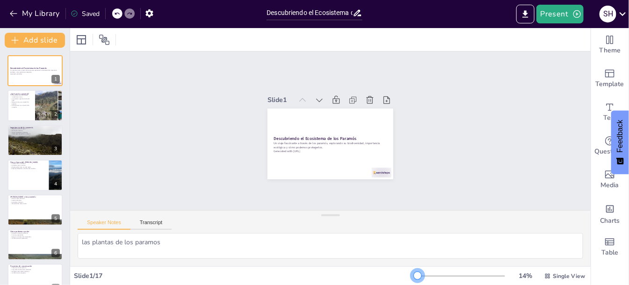
checkbox input "true"
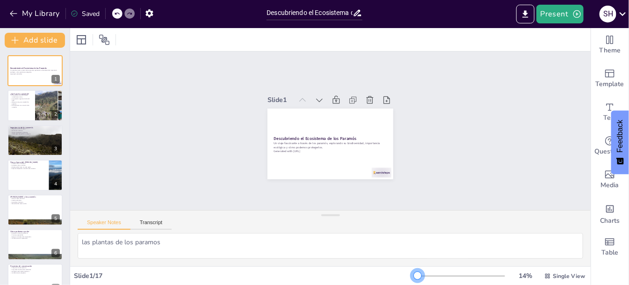
checkbox input "true"
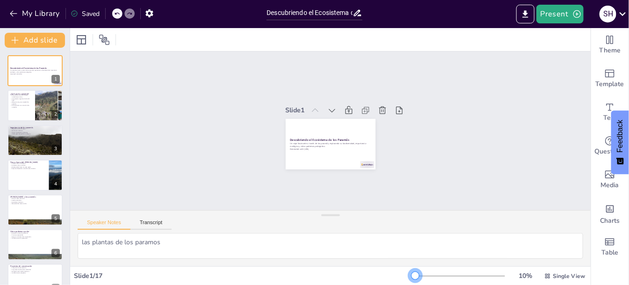
checkbox input "true"
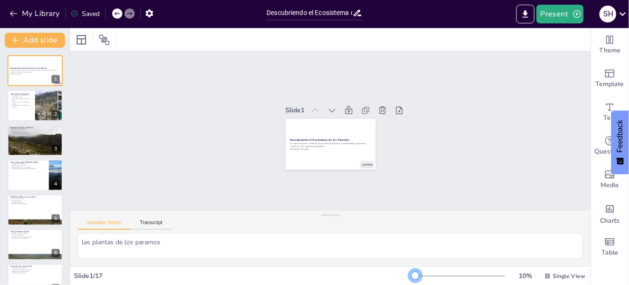
checkbox input "true"
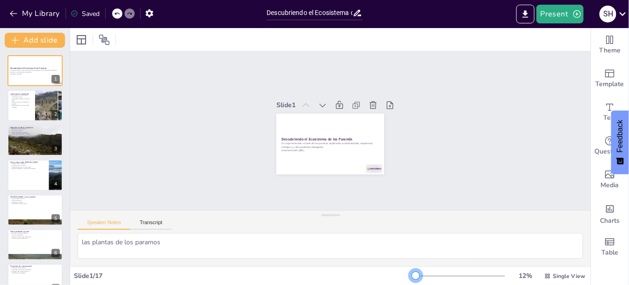
checkbox input "true"
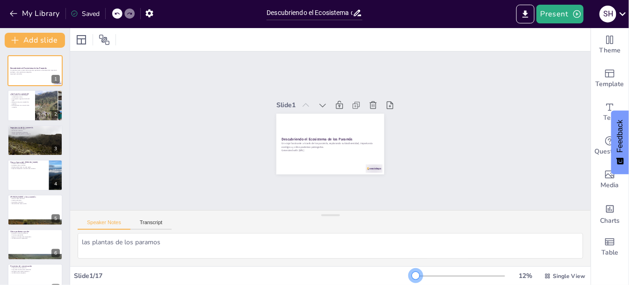
checkbox input "true"
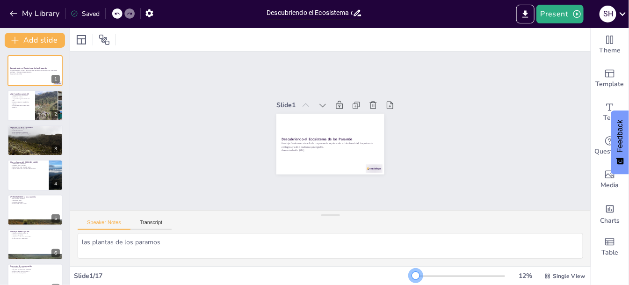
checkbox input "true"
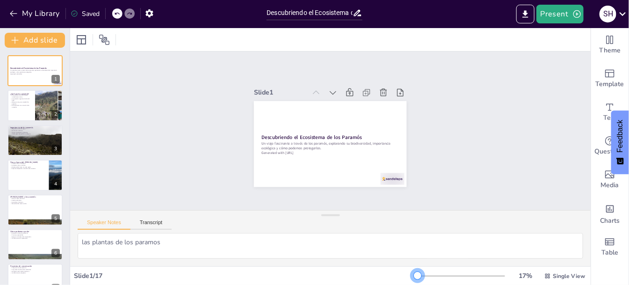
checkbox input "true"
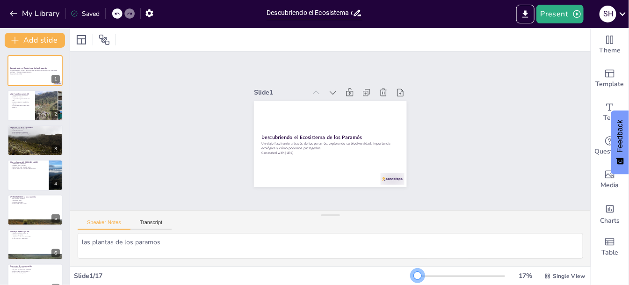
checkbox input "true"
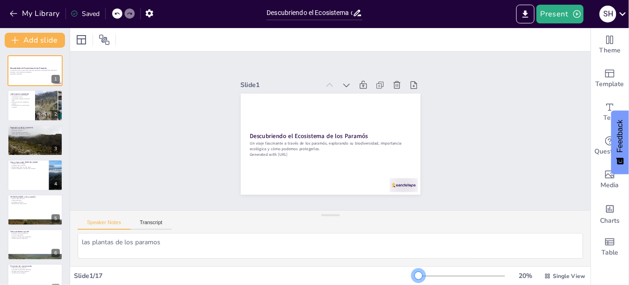
checkbox input "true"
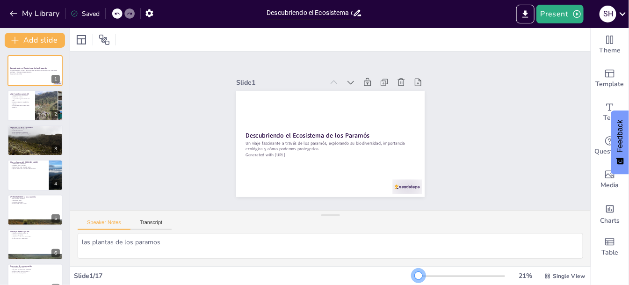
click at [415, 276] on div at bounding box center [418, 275] width 7 height 7
checkbox input "true"
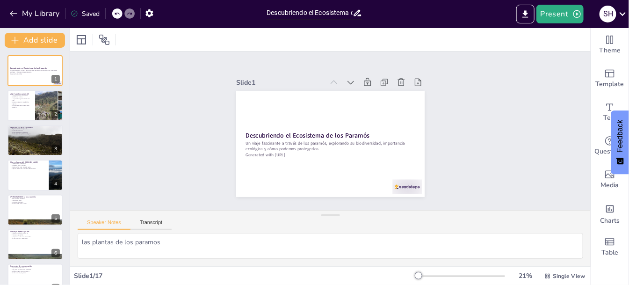
checkbox input "true"
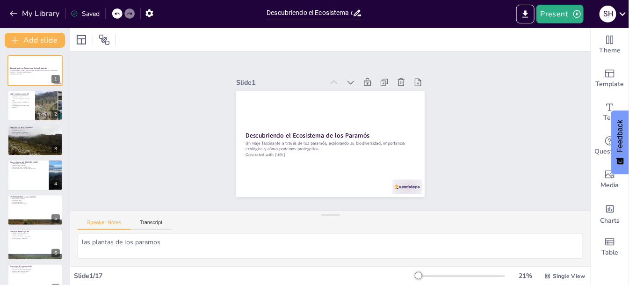
checkbox input "true"
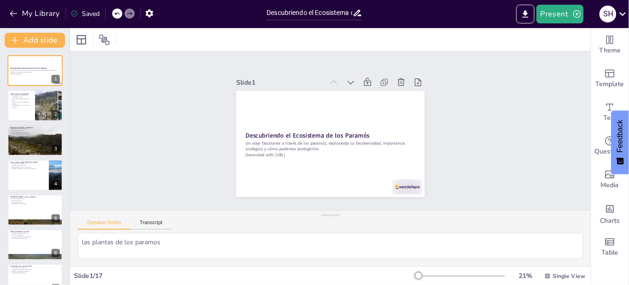
checkbox input "true"
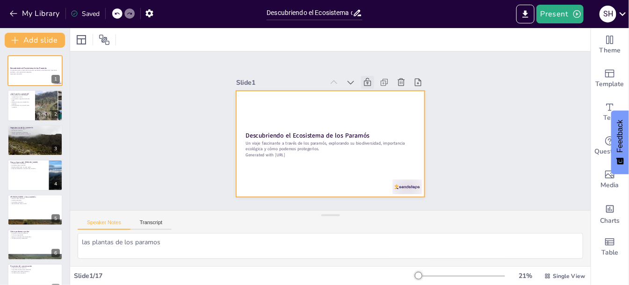
checkbox input "true"
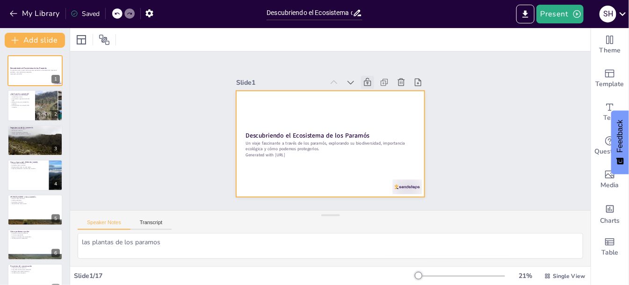
checkbox input "true"
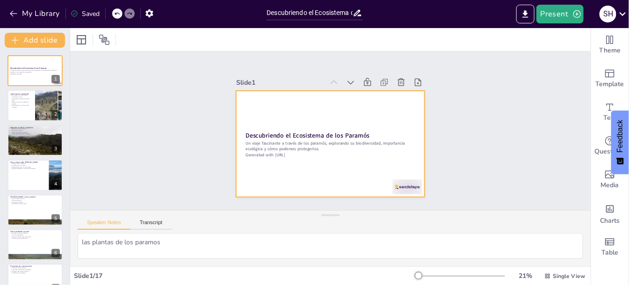
checkbox input "true"
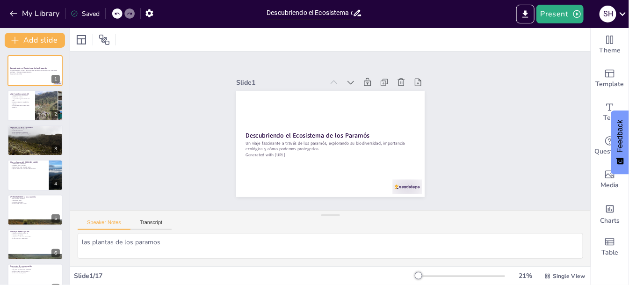
checkbox input "true"
